Goal: Transaction & Acquisition: Book appointment/travel/reservation

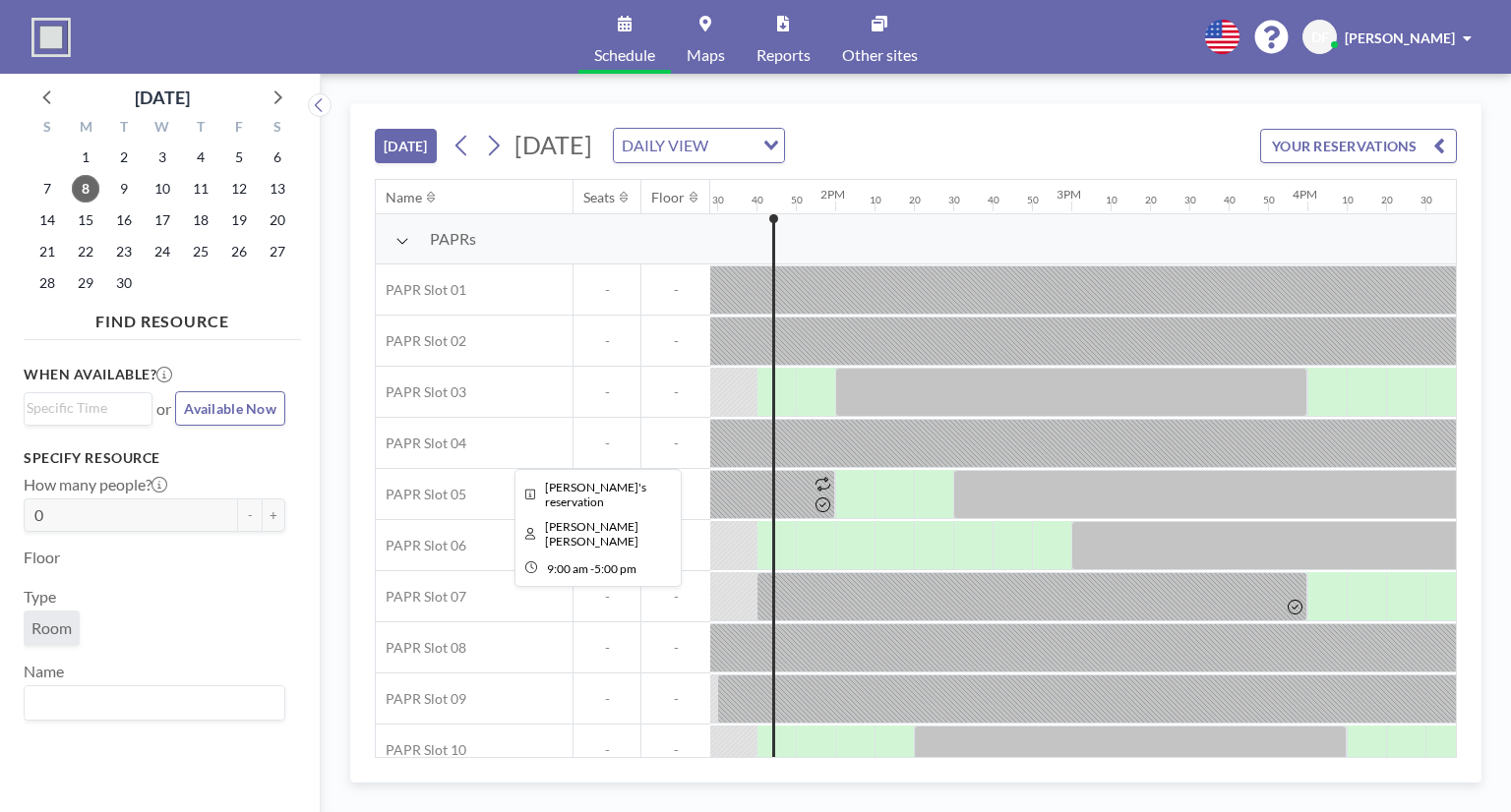
scroll to position [0, 3188]
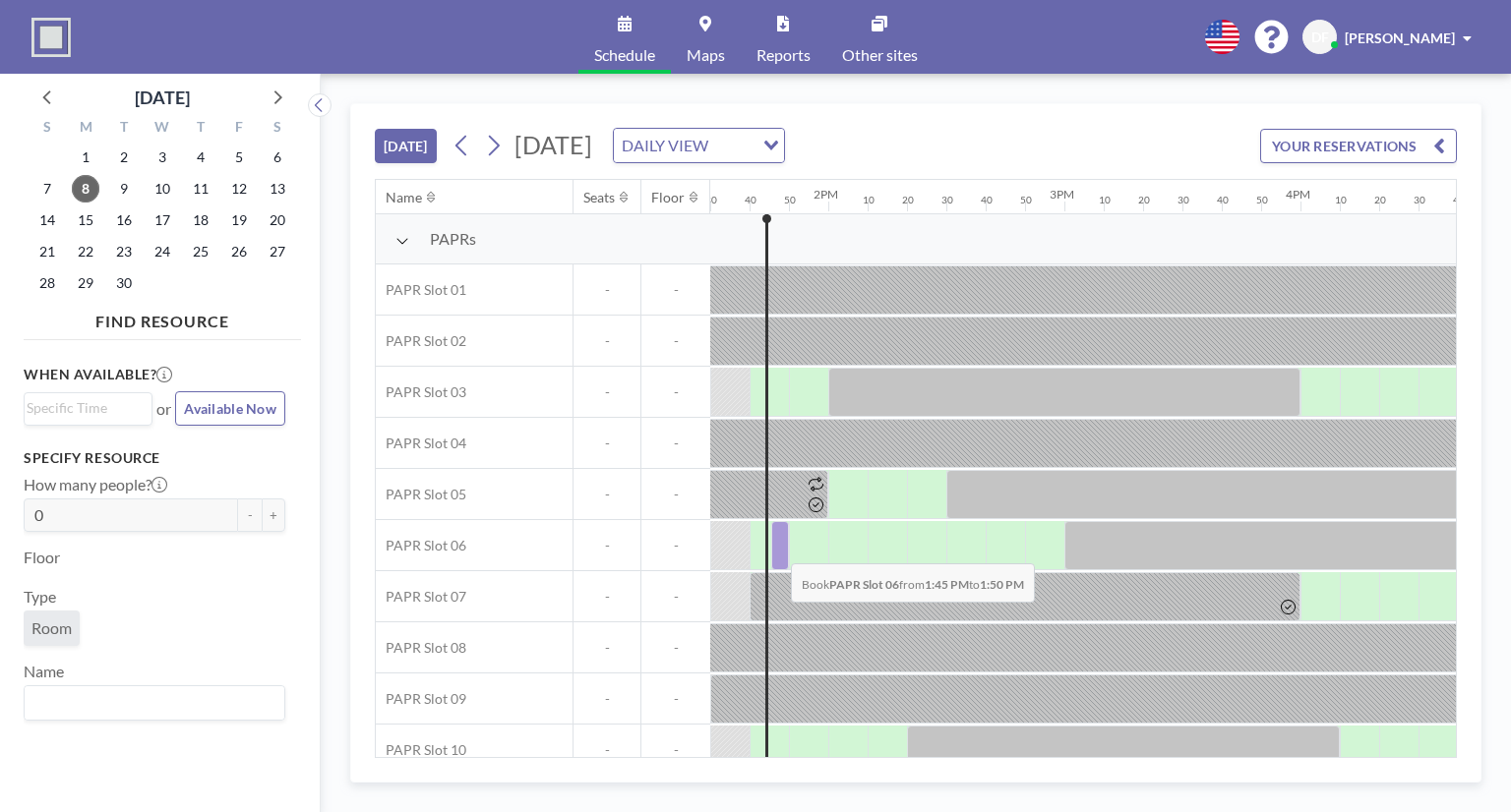
click at [775, 547] on div at bounding box center [780, 545] width 18 height 49
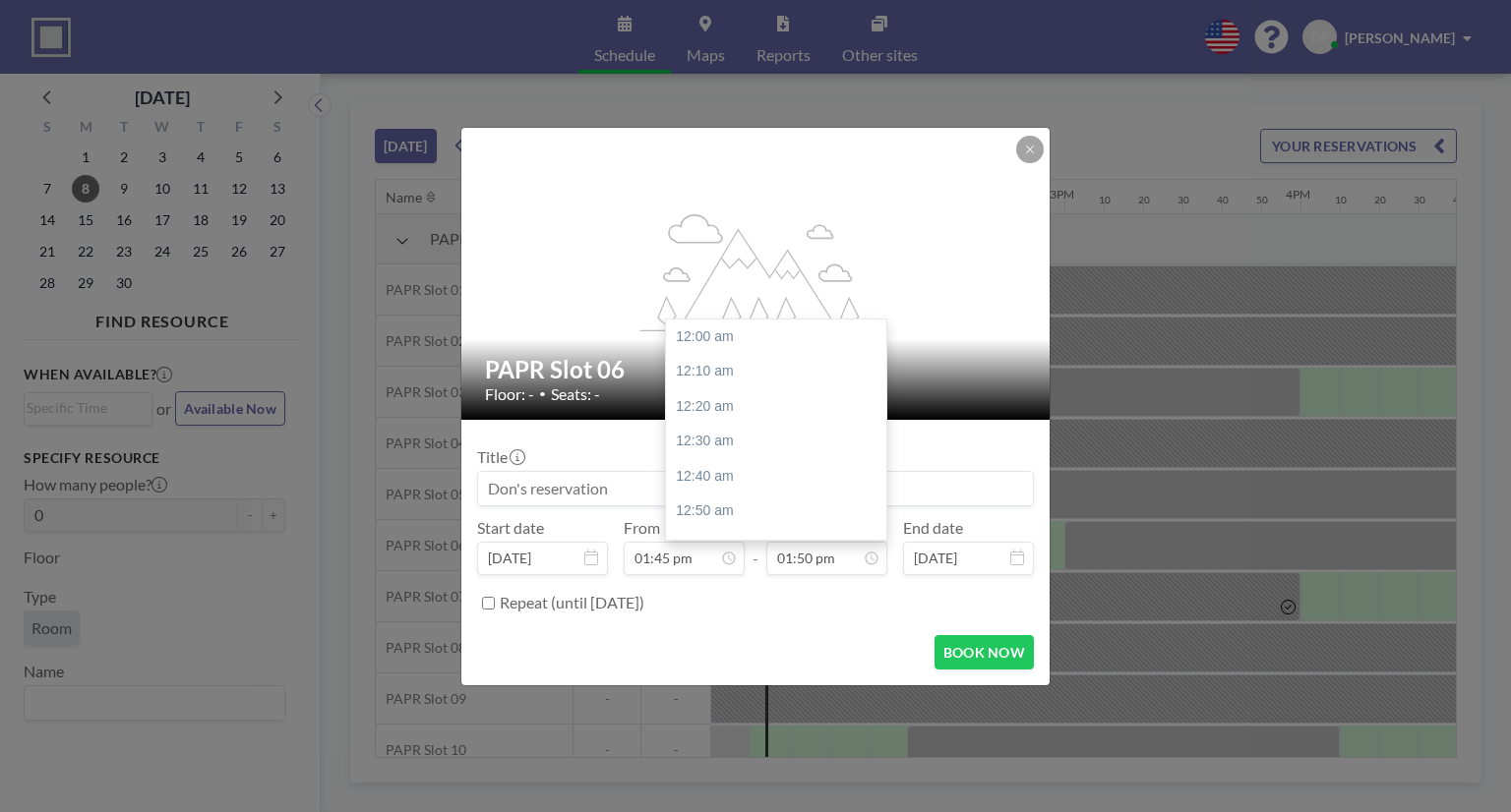
scroll to position [2906, 0]
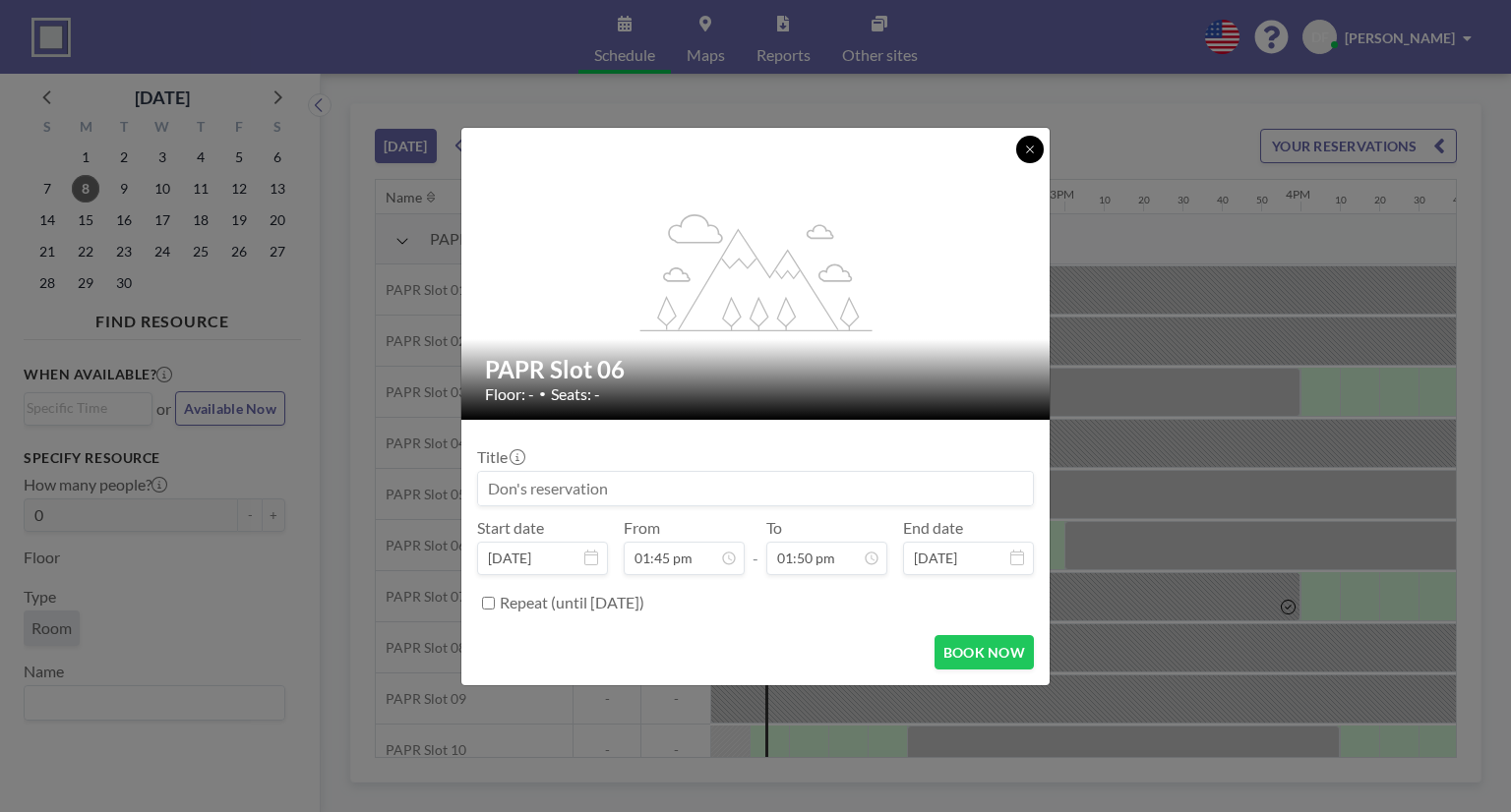
click at [1025, 145] on icon at bounding box center [1030, 150] width 12 height 12
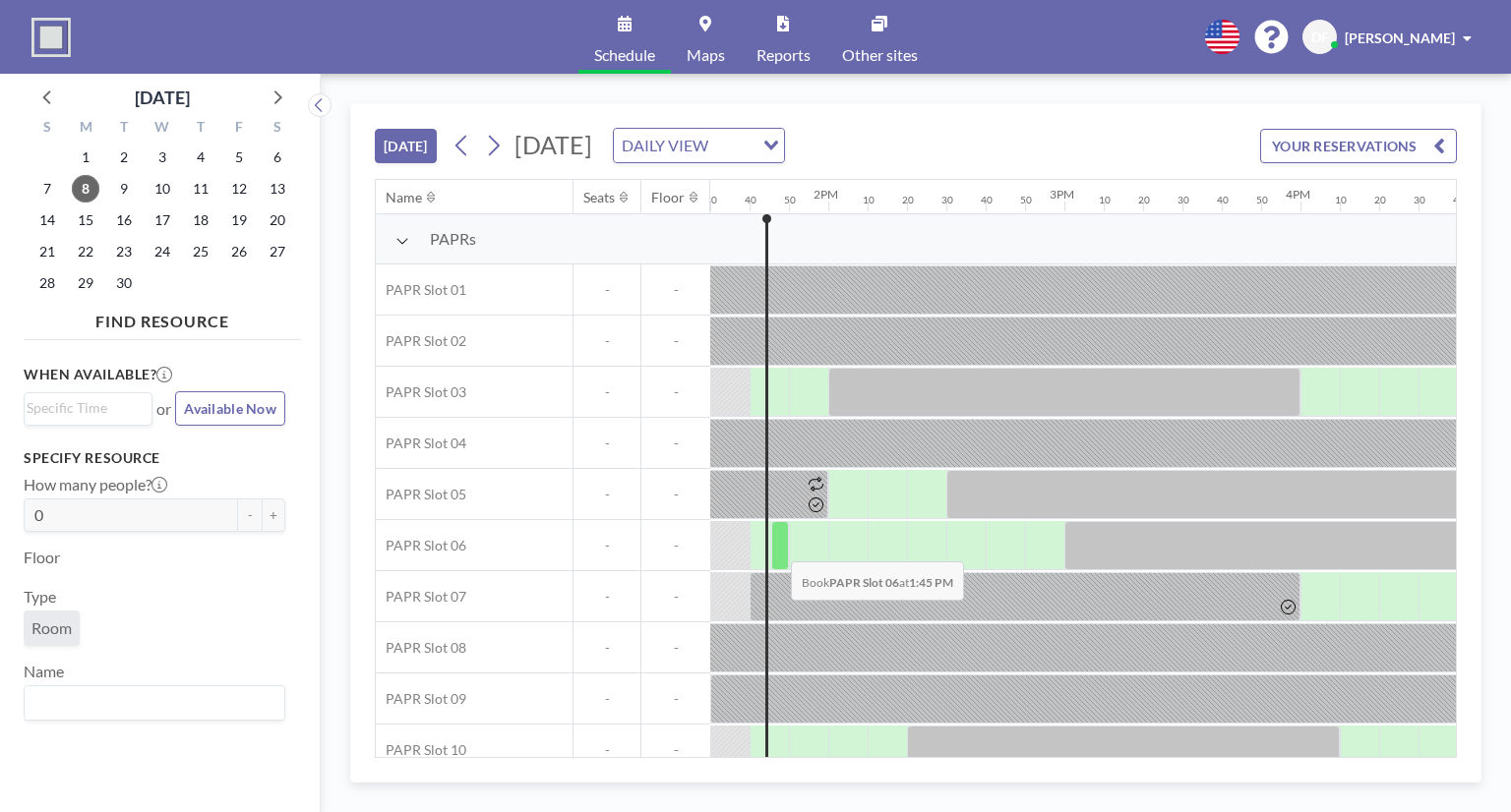
click at [775, 544] on div at bounding box center [780, 545] width 18 height 49
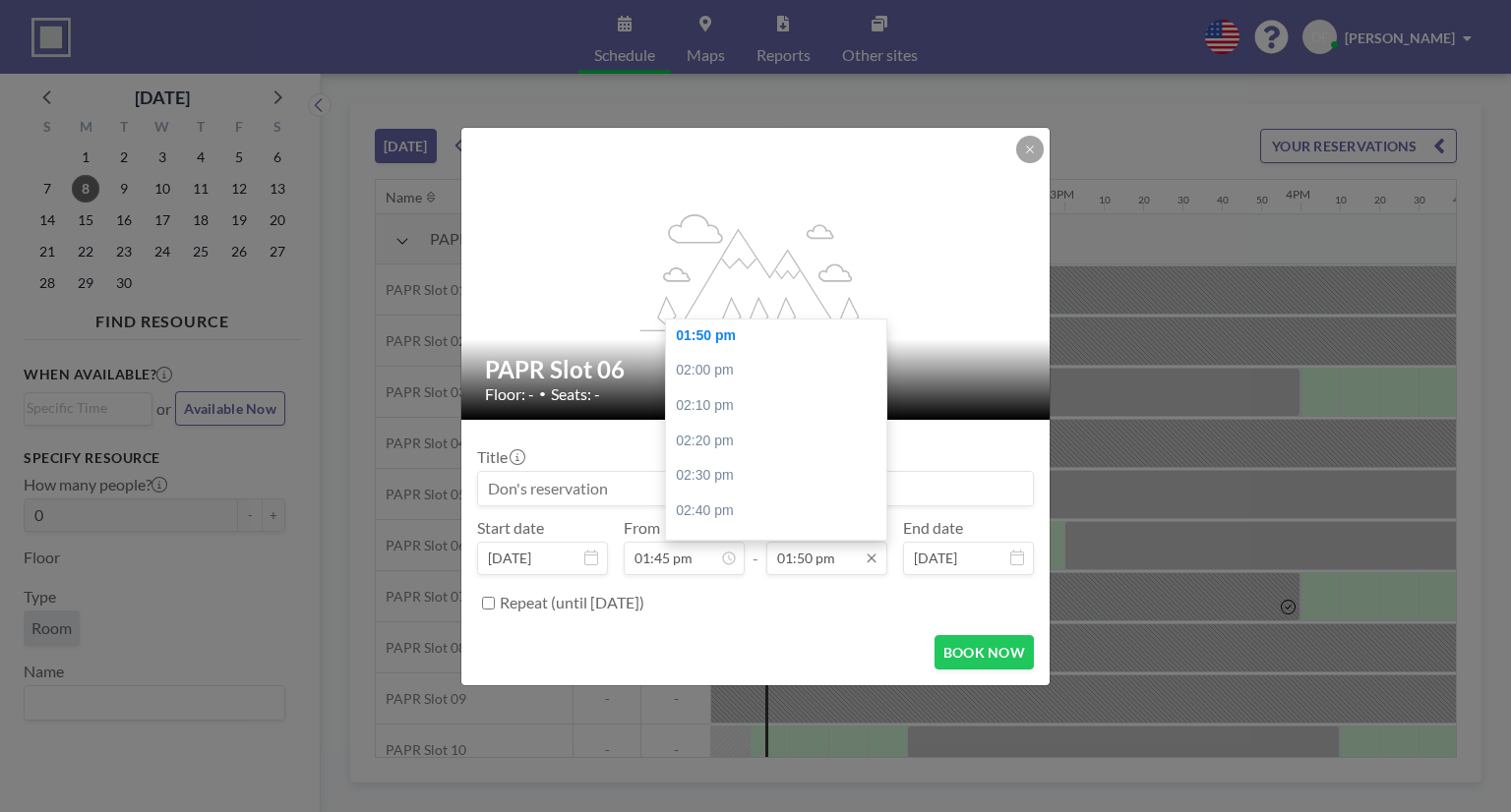
click at [852, 559] on input "01:50 pm" at bounding box center [826, 558] width 121 height 33
click at [729, 414] on div "02:10 pm" at bounding box center [781, 406] width 230 height 35
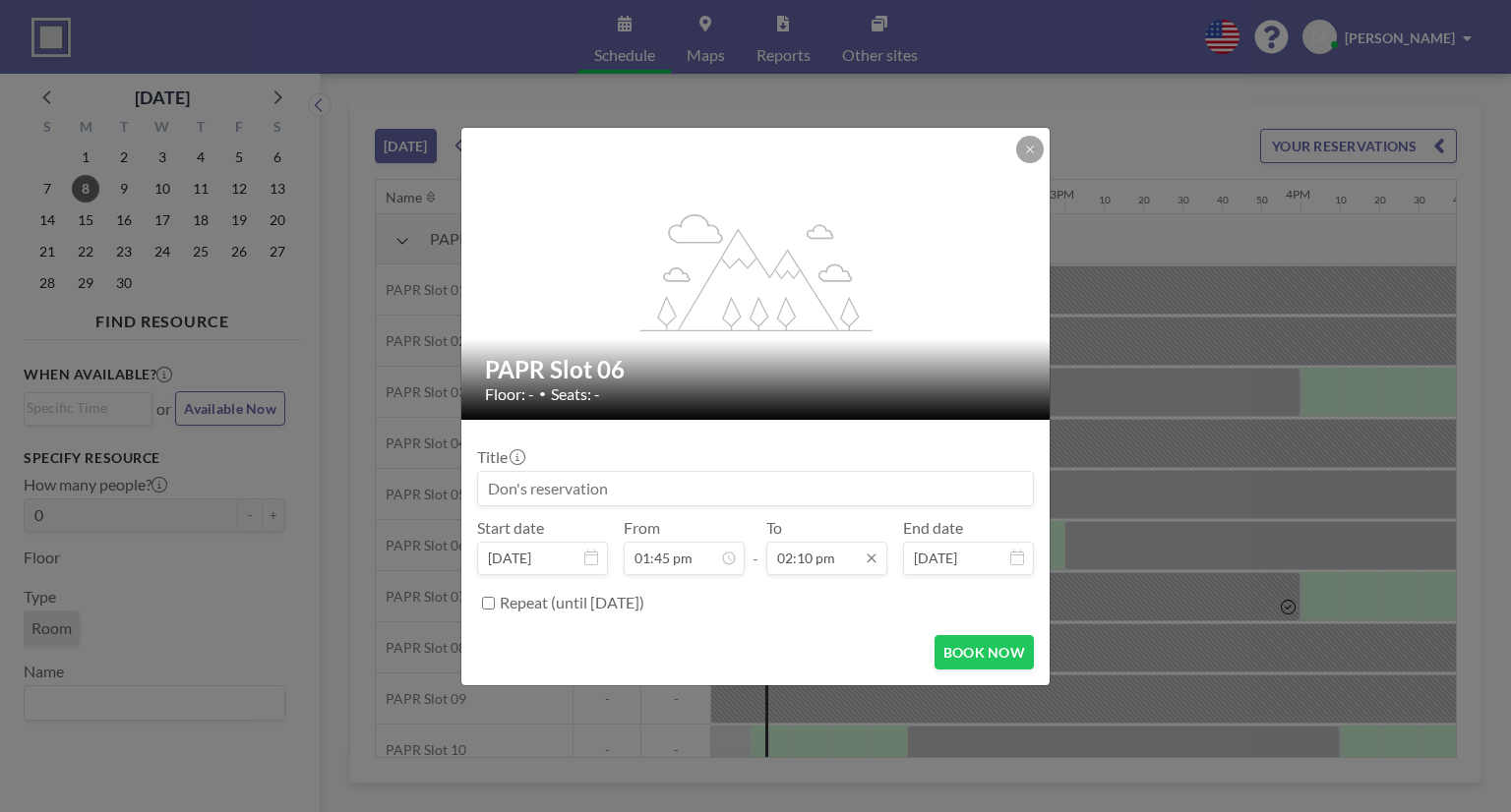
scroll to position [2975, 0]
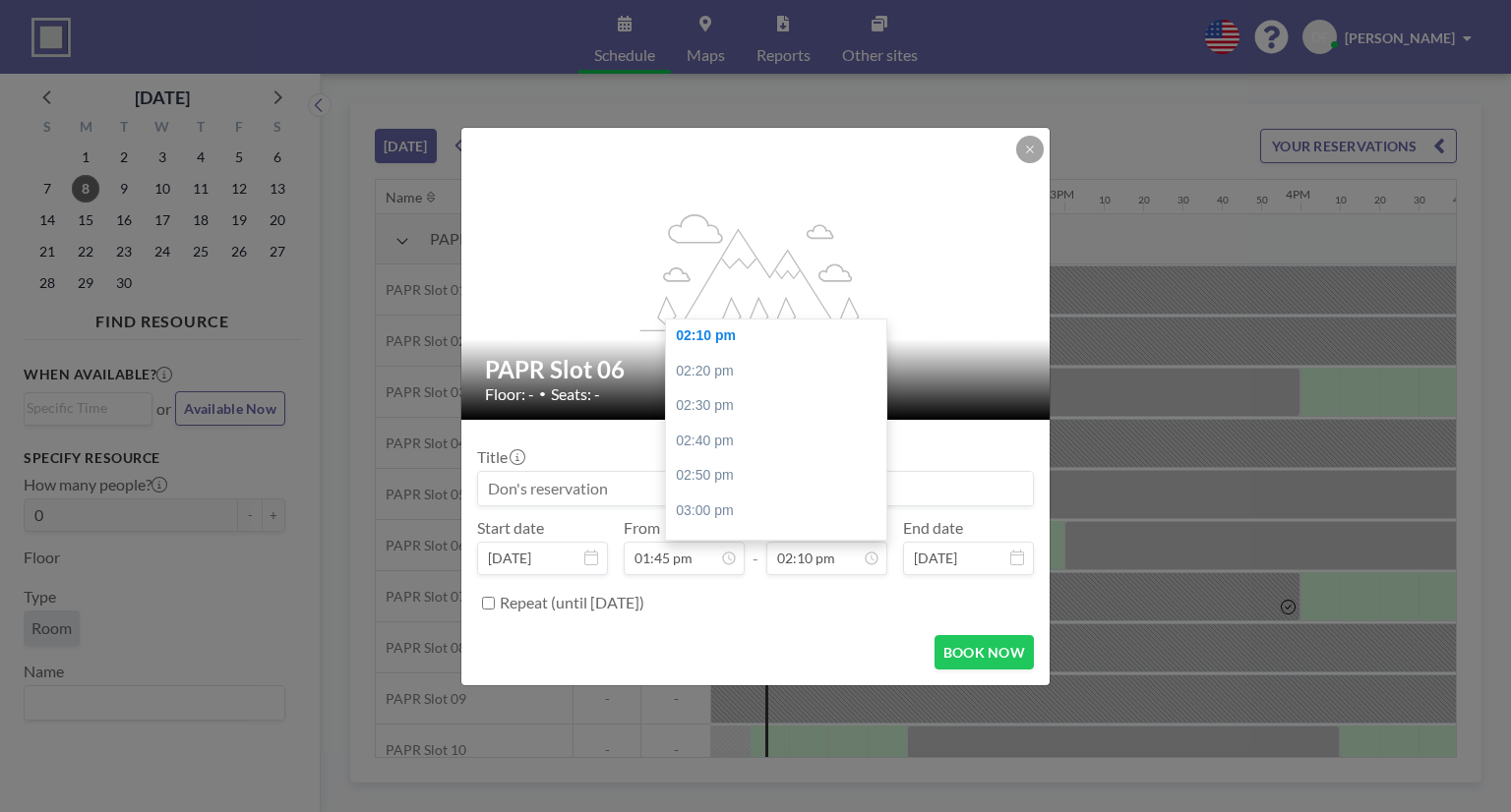
drag, startPoint x: 693, startPoint y: 371, endPoint x: 700, endPoint y: 379, distance: 10.6
click at [693, 372] on div "02:20 pm" at bounding box center [781, 371] width 230 height 35
type input "02:20 pm"
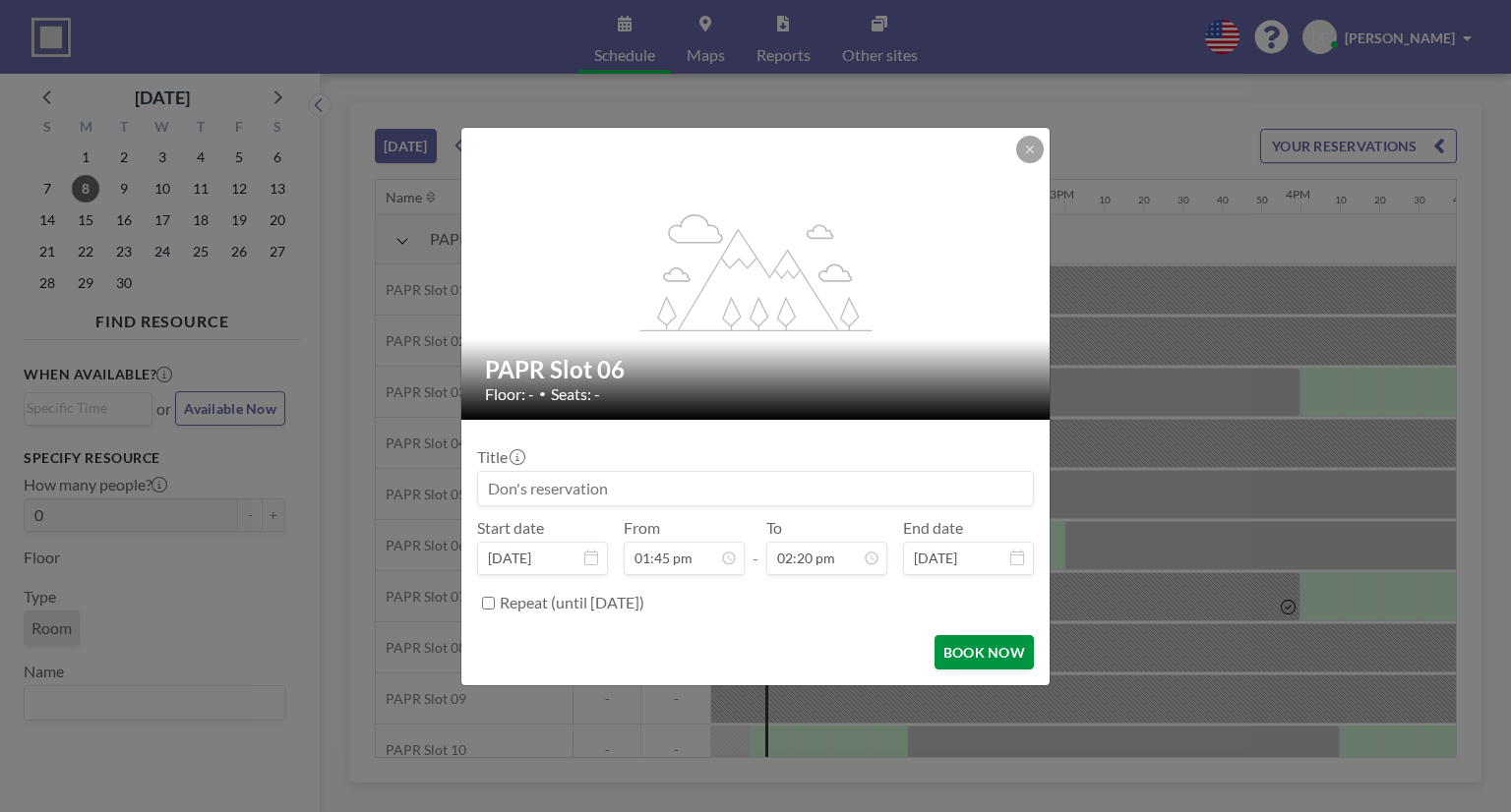
click at [989, 652] on button "BOOK NOW" at bounding box center [983, 652] width 99 height 34
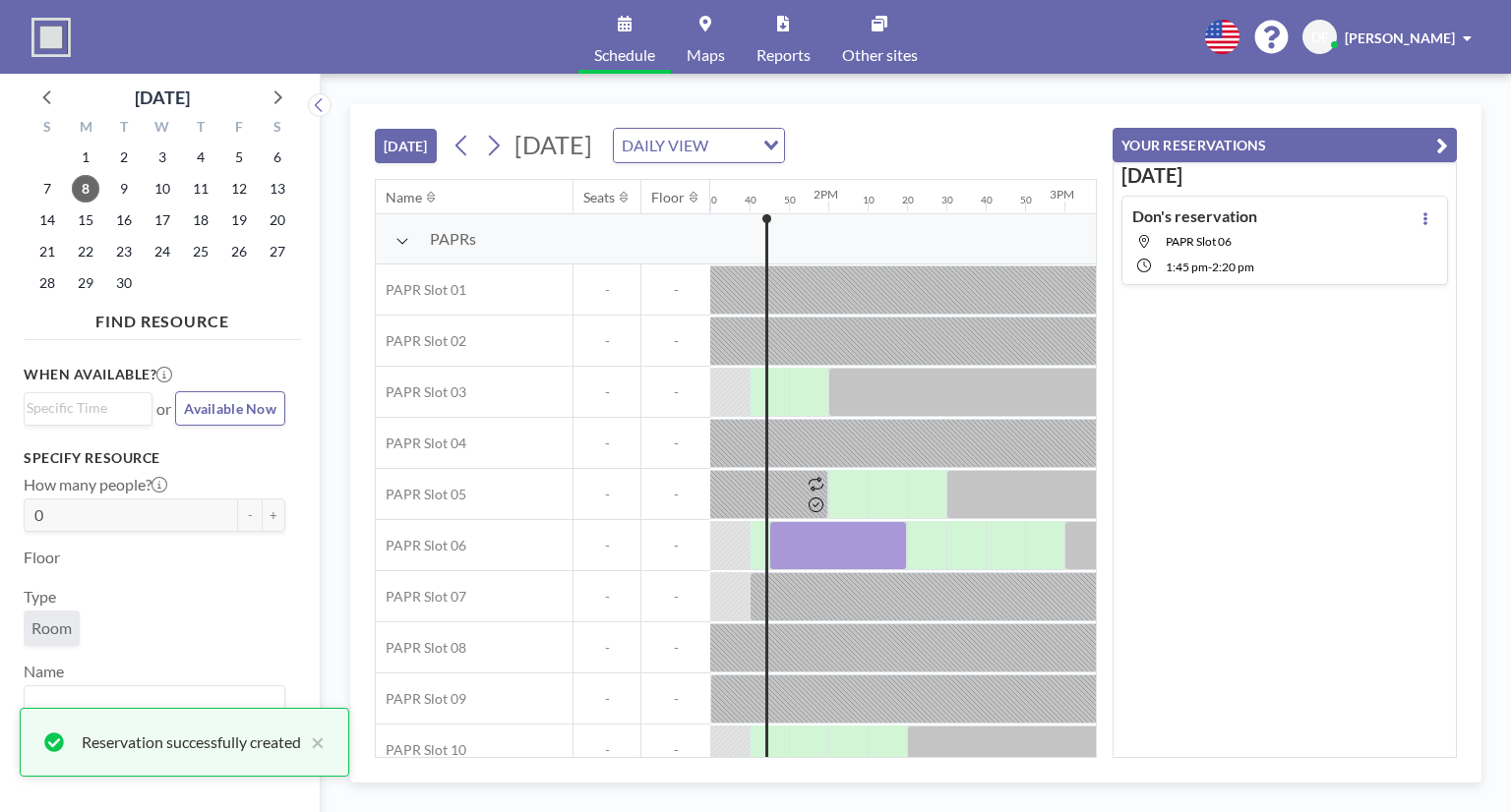
click at [1243, 429] on div "[DATE] Don's reservation PAPR Slot 06 1:45 PM - 2:20 PM" at bounding box center [1285, 459] width 345 height 596
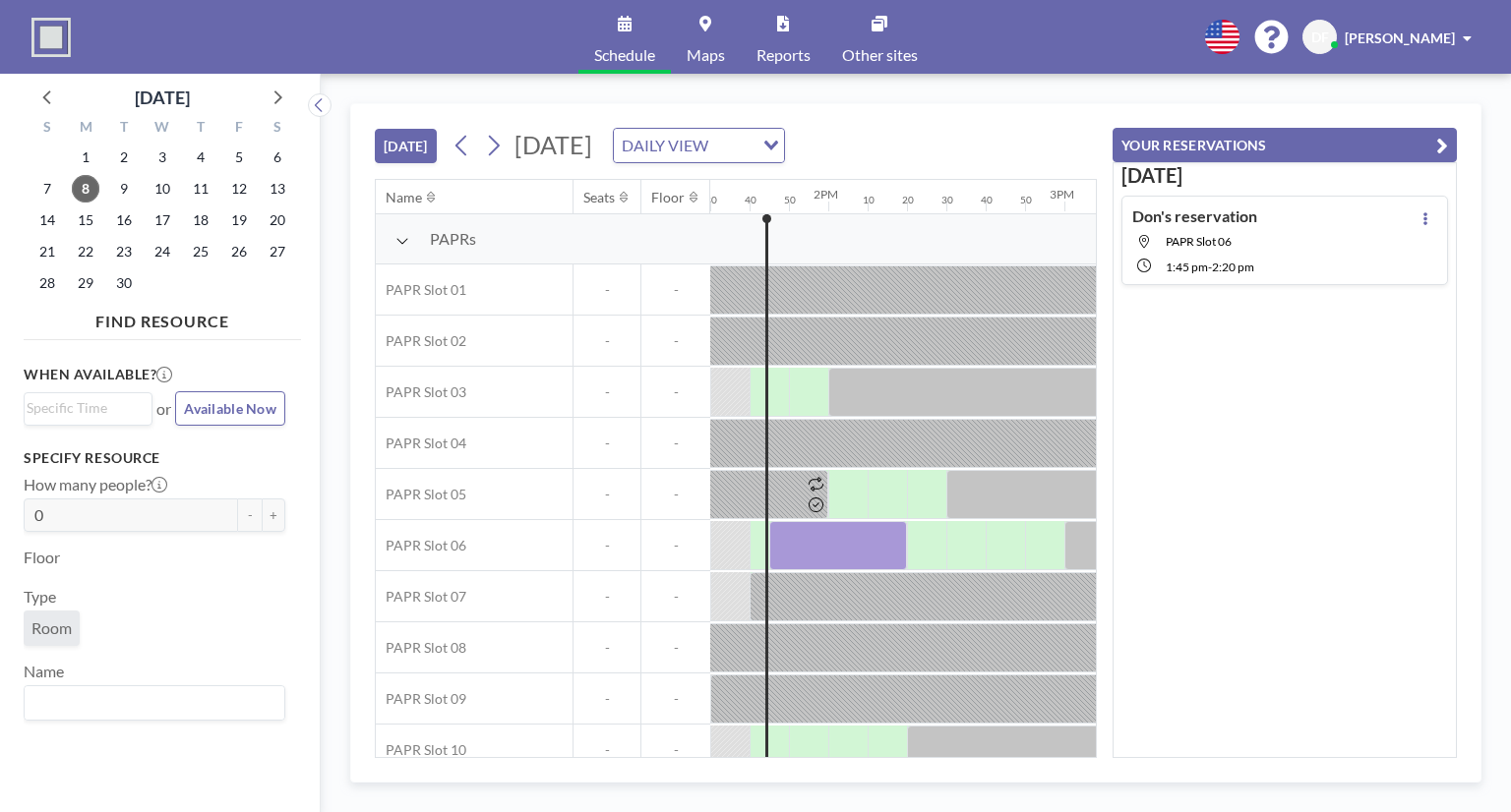
click at [1243, 429] on div "[DATE] Don's reservation PAPR Slot 06 1:45 PM - 2:20 PM" at bounding box center [1285, 459] width 345 height 596
